Goal: Information Seeking & Learning: Learn about a topic

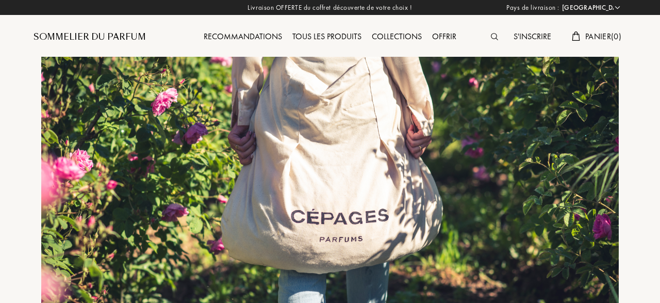
select select "FR"
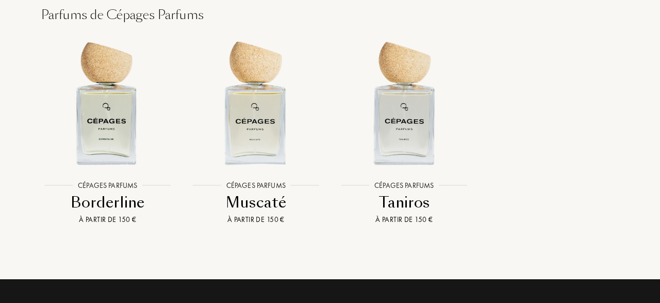
scroll to position [1109, 0]
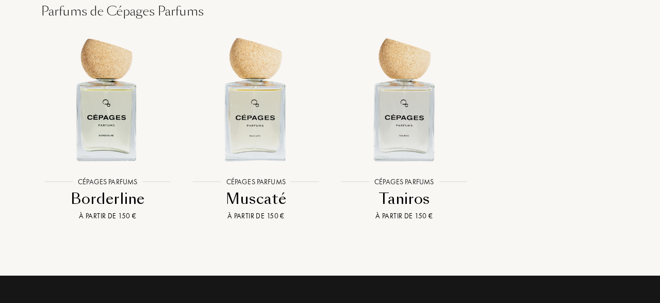
click at [93, 189] on div "Borderline" at bounding box center [108, 199] width 140 height 20
click at [233, 189] on div "Muscaté" at bounding box center [256, 199] width 140 height 20
click at [383, 189] on div "Taniros" at bounding box center [404, 199] width 140 height 20
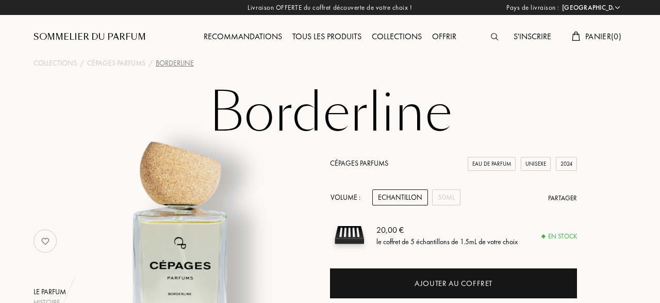
select select "FR"
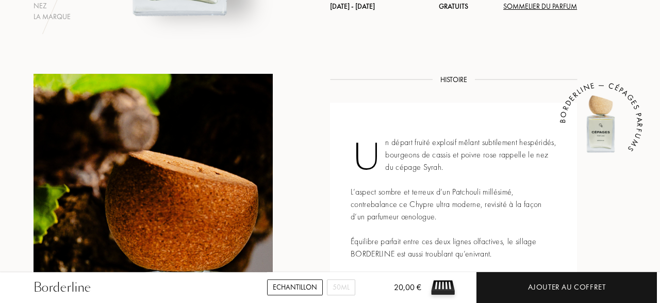
scroll to position [322, 0]
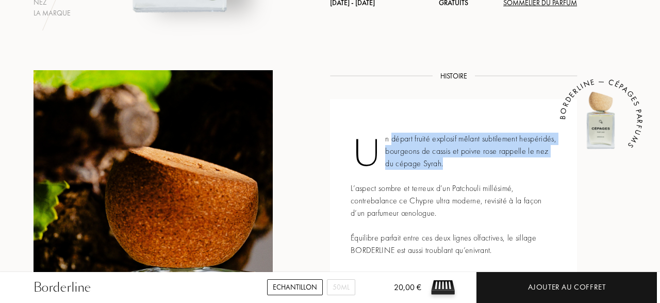
drag, startPoint x: 393, startPoint y: 135, endPoint x: 510, endPoint y: 161, distance: 119.8
click at [509, 162] on div "Un départ fruité explosif mêlant subtilement hespéridés, bourgeons de cassis et…" at bounding box center [453, 194] width 247 height 191
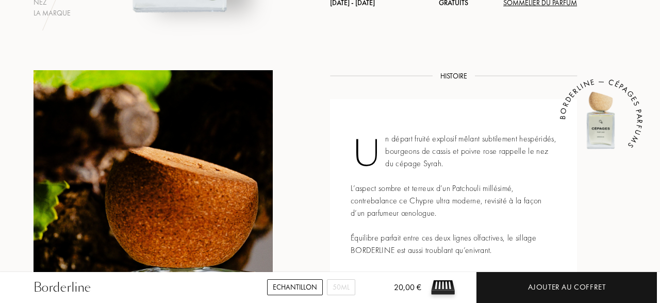
click at [510, 161] on div "Un départ fruité explosif mêlant subtilement hespéridés, bourgeons de cassis et…" at bounding box center [453, 194] width 247 height 191
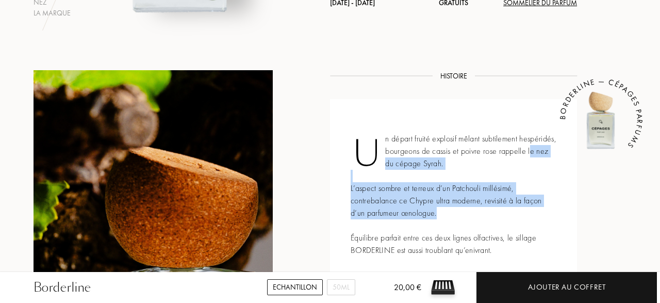
drag, startPoint x: 420, startPoint y: 162, endPoint x: 470, endPoint y: 216, distance: 74.1
click at [470, 216] on div "Un départ fruité explosif mêlant subtilement hespéridés, bourgeons de cassis et…" at bounding box center [453, 194] width 247 height 191
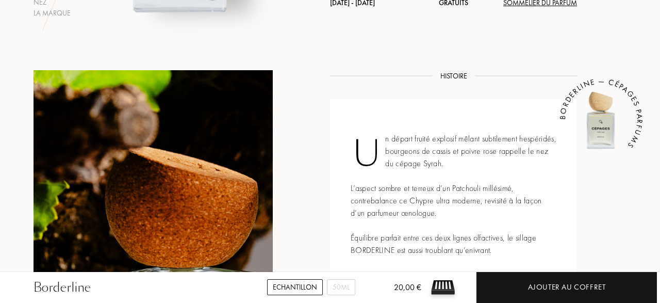
click at [471, 215] on div "Un départ fruité explosif mêlant subtilement hespéridés, bourgeons de cassis et…" at bounding box center [453, 194] width 247 height 191
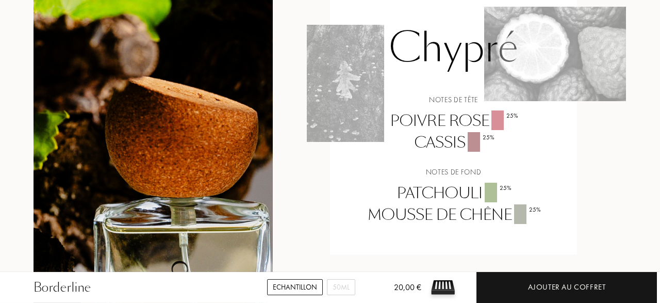
scroll to position [697, 0]
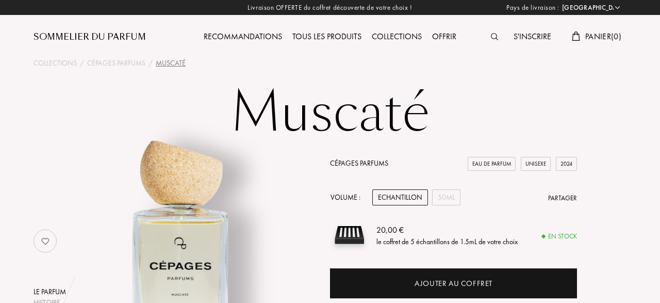
select select "FR"
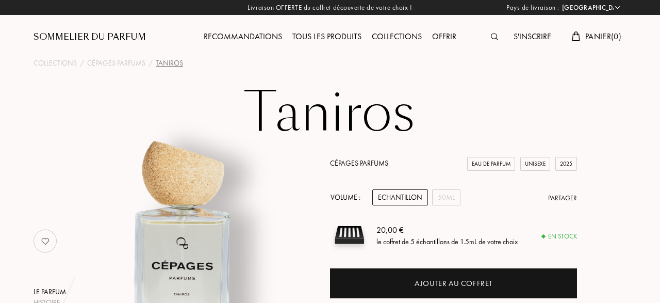
select select "FR"
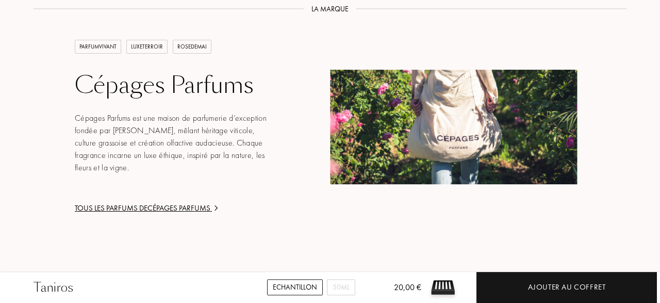
scroll to position [1310, 0]
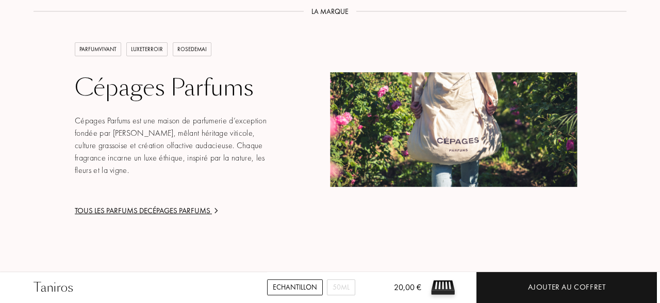
click at [135, 206] on div "Tous les parfums de Cépages Parfums" at bounding box center [174, 211] width 198 height 12
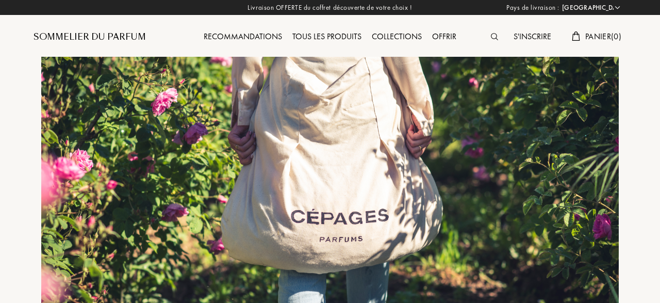
select select "FR"
